Goal: Information Seeking & Learning: Learn about a topic

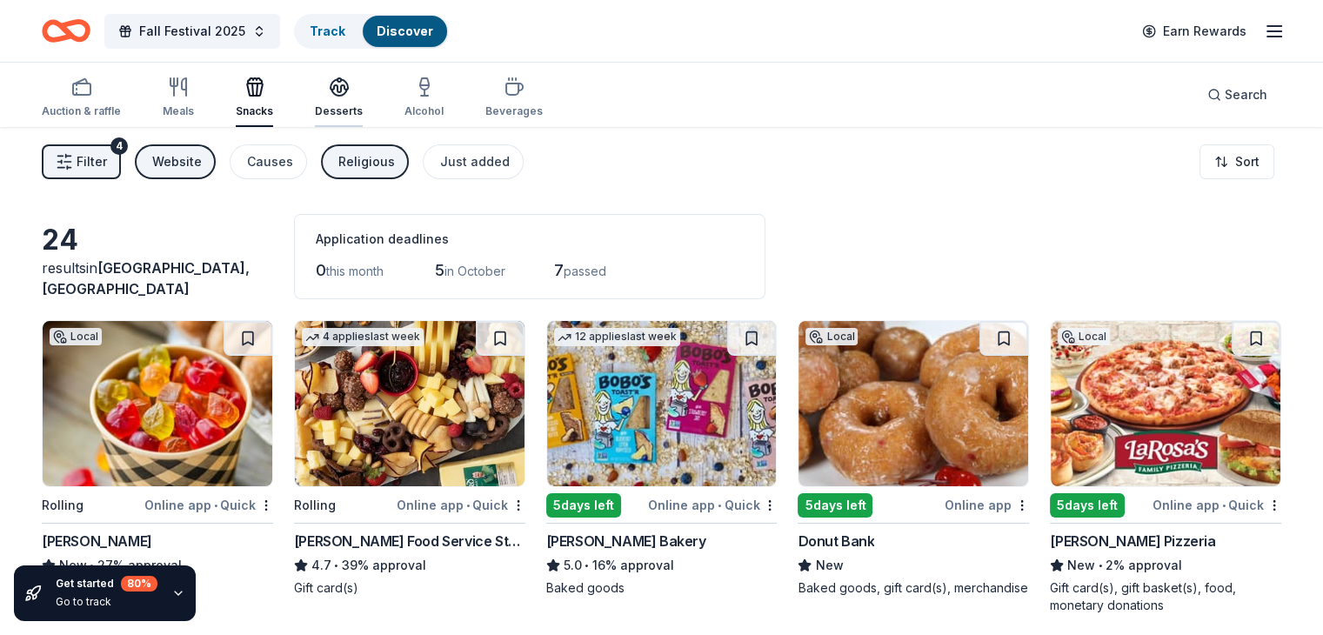
click at [348, 91] on icon "button" at bounding box center [339, 85] width 17 height 13
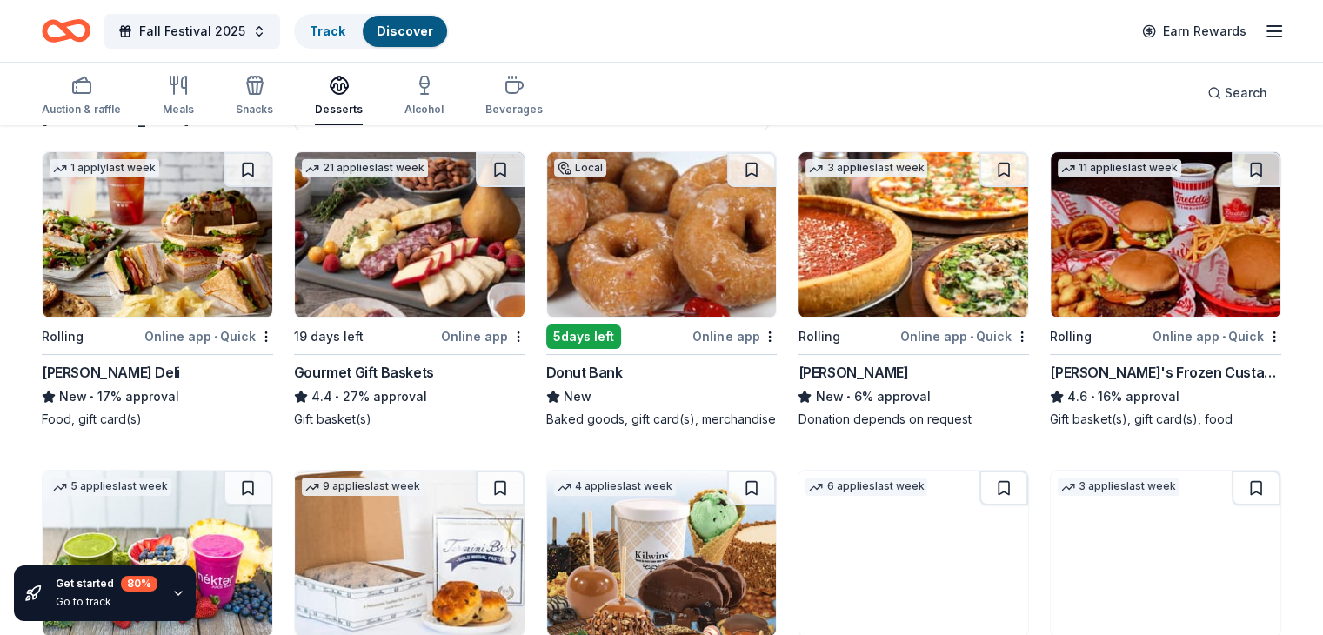
scroll to position [150, 0]
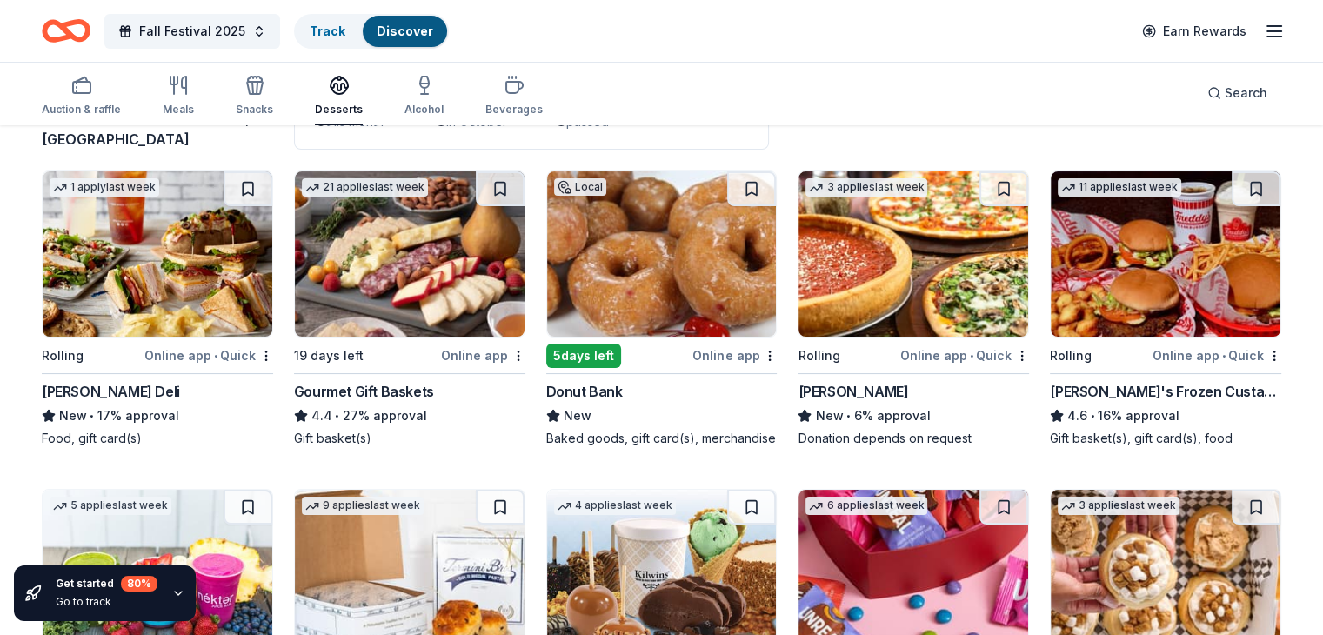
click at [186, 245] on img at bounding box center [158, 253] width 230 height 165
click at [88, 25] on icon "Home" at bounding box center [74, 30] width 27 height 17
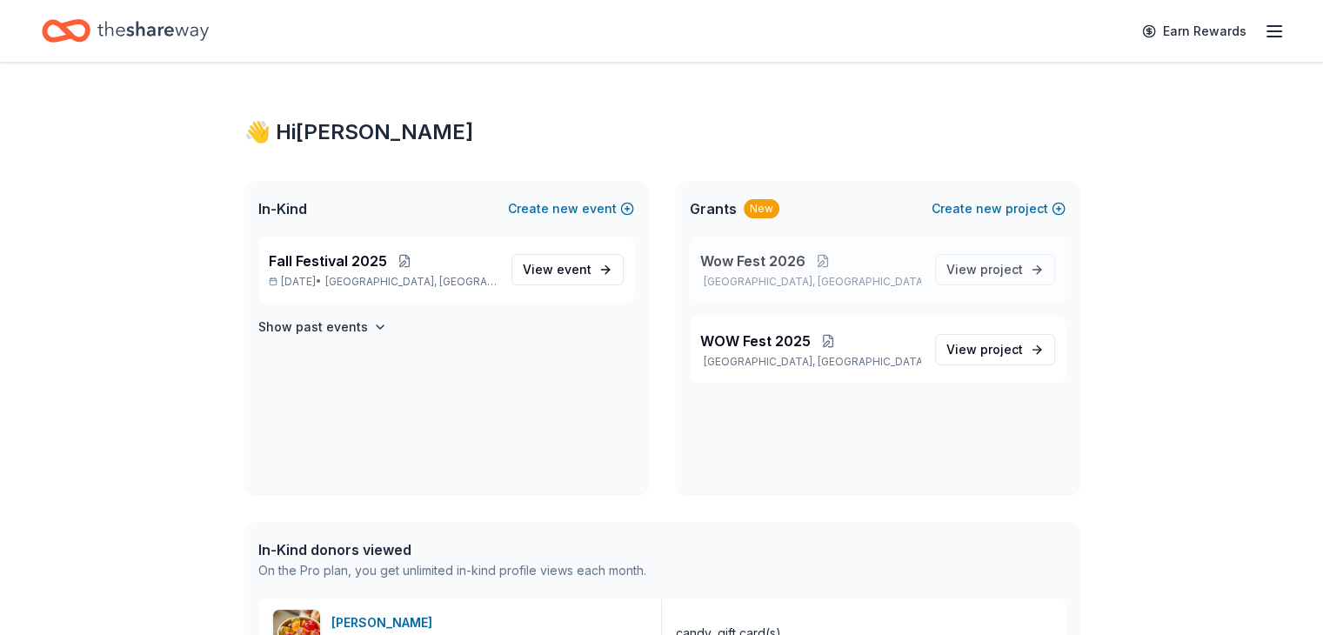
click at [731, 258] on span "Wow Fest 2026" at bounding box center [752, 261] width 105 height 21
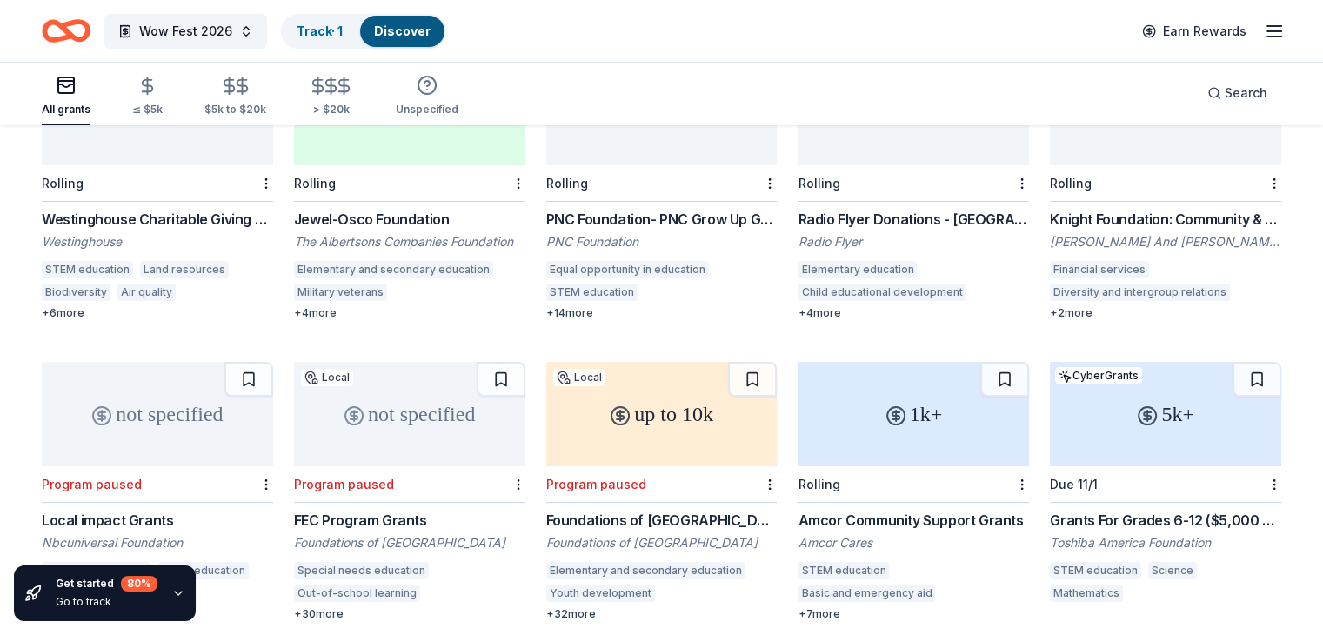
scroll to position [245, 0]
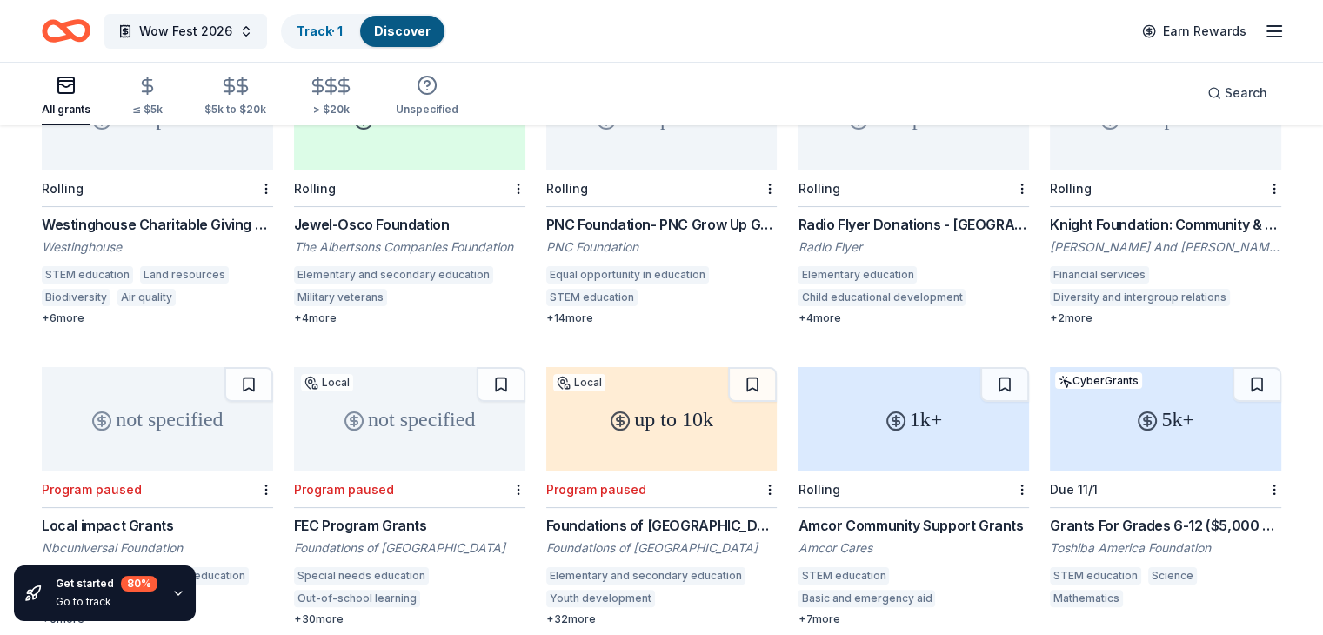
click at [1054, 311] on div "+ 2 more" at bounding box center [1165, 318] width 231 height 14
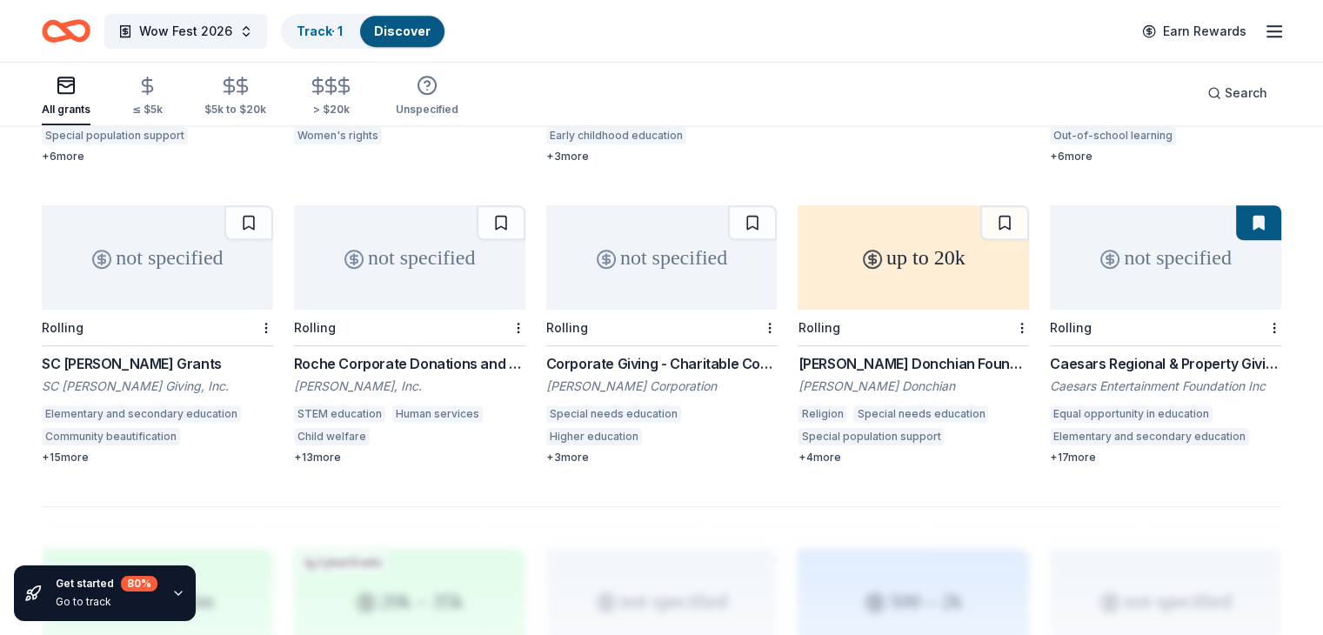
scroll to position [992, 0]
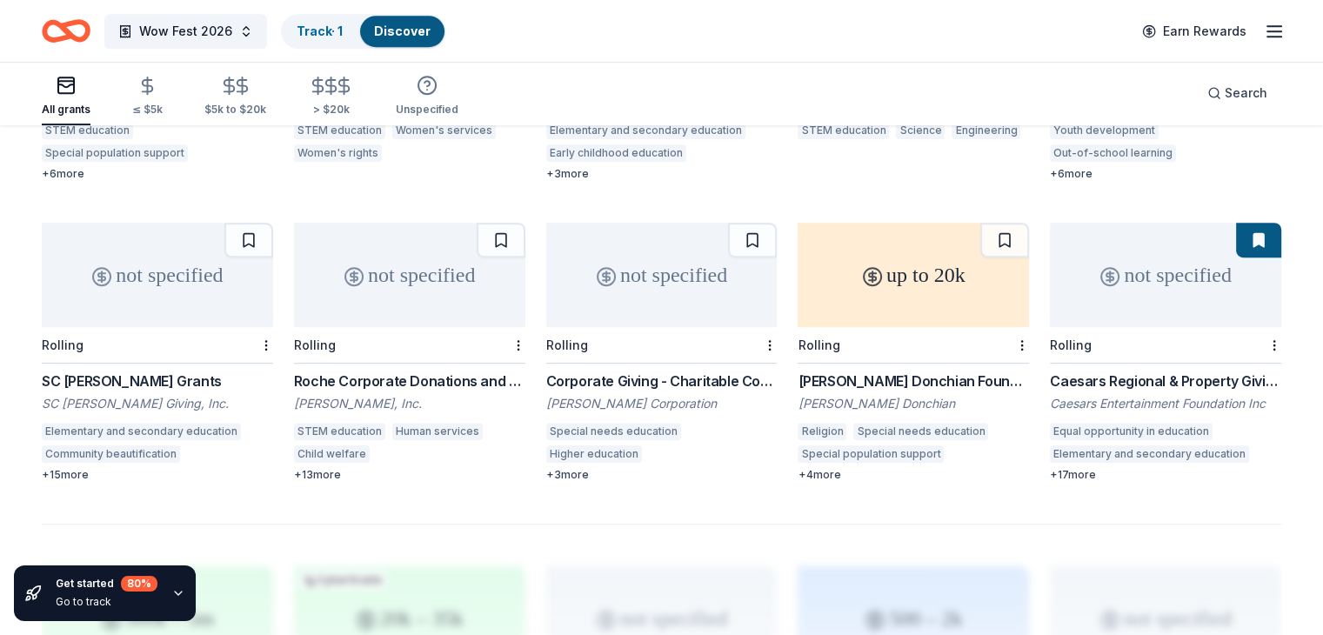
click at [833, 371] on div "[PERSON_NAME] Donchian Foundation Grants" at bounding box center [913, 381] width 231 height 21
